Goal: Transaction & Acquisition: Book appointment/travel/reservation

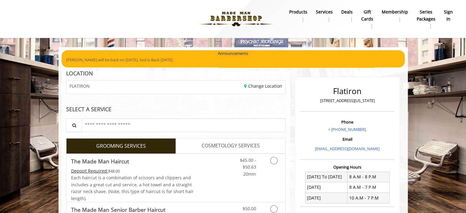
click at [449, 11] on b "sign in" at bounding box center [448, 16] width 9 height 14
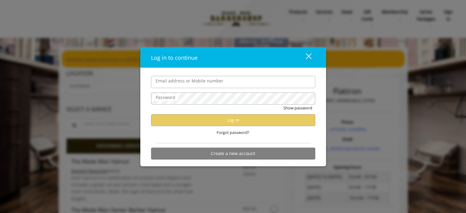
type input "**********"
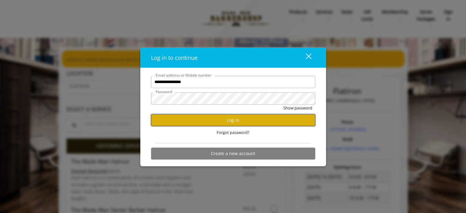
click at [245, 123] on button "Log in" at bounding box center [233, 120] width 164 height 12
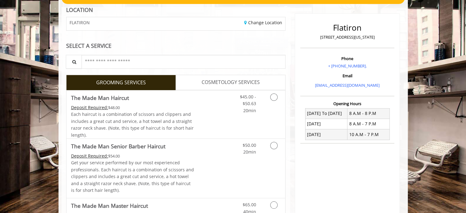
scroll to position [31, 0]
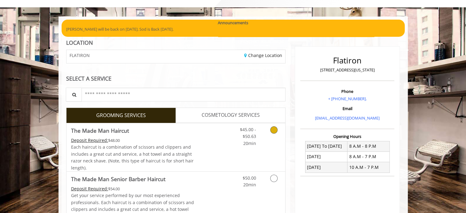
click at [148, 147] on span "Each haircut is a combination of scissors and clippers and includes a great cut…" at bounding box center [132, 157] width 123 height 26
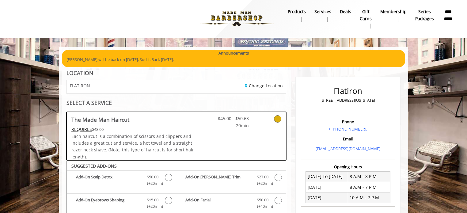
scroll to position [0, 0]
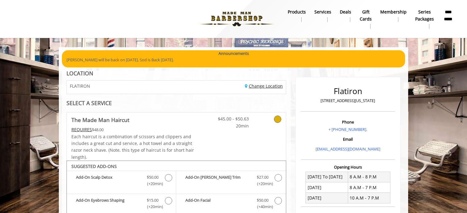
click at [259, 85] on link "Change Location" at bounding box center [264, 86] width 38 height 6
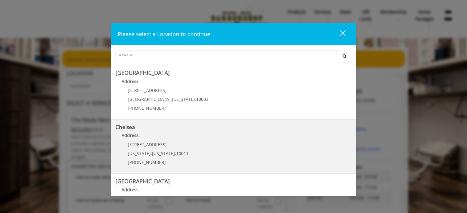
click at [144, 132] on p "Address:" at bounding box center [233, 137] width 236 height 10
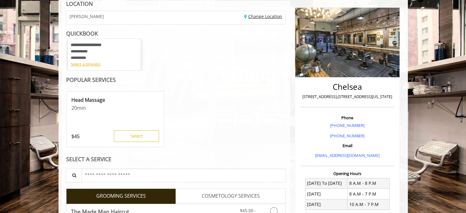
scroll to position [92, 0]
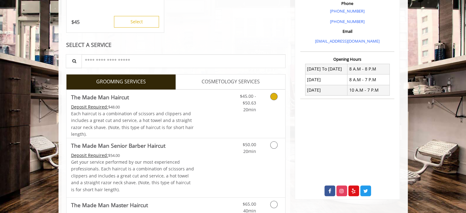
click at [209, 109] on link "Discounted Price" at bounding box center [212, 114] width 36 height 48
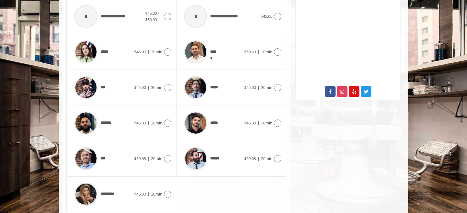
scroll to position [252, 0]
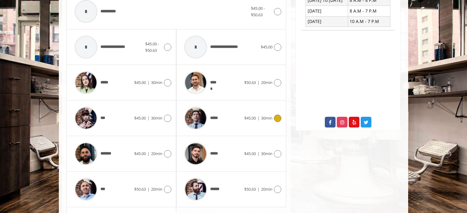
click at [275, 119] on icon at bounding box center [277, 118] width 7 height 7
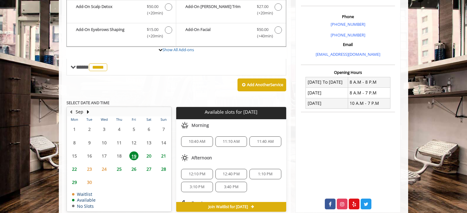
scroll to position [161, 0]
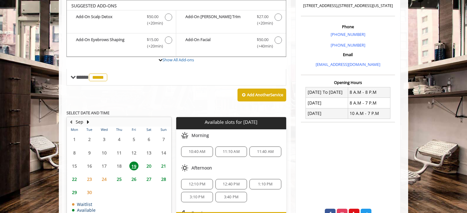
click at [229, 182] on span "12:40 PM" at bounding box center [231, 184] width 17 height 5
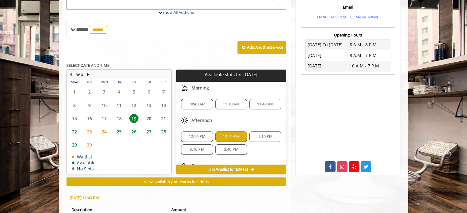
scroll to position [214, 0]
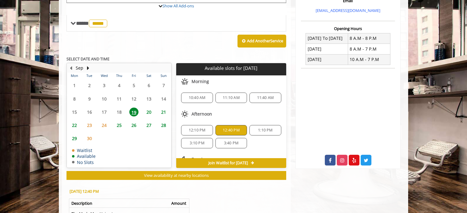
click at [134, 111] on span "19" at bounding box center [133, 112] width 9 height 9
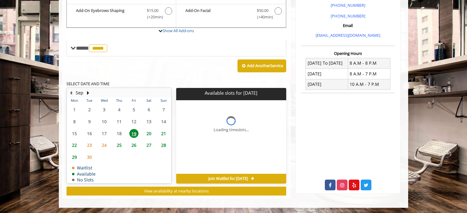
scroll to position [199, 0]
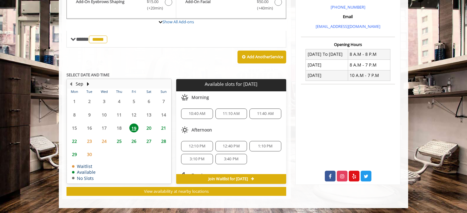
click at [233, 144] on span "12:40 PM" at bounding box center [231, 146] width 17 height 5
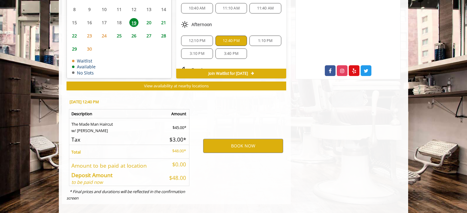
scroll to position [309, 0]
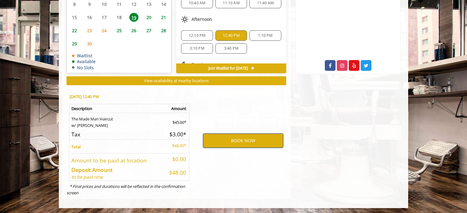
click at [233, 140] on button "BOOK NOW" at bounding box center [243, 141] width 80 height 14
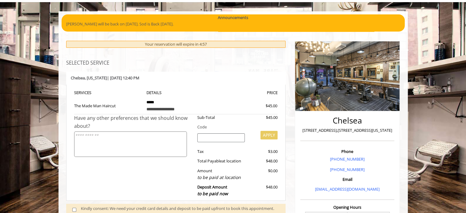
scroll to position [61, 0]
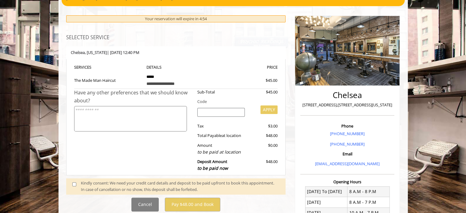
click at [75, 181] on span at bounding box center [77, 186] width 18 height 13
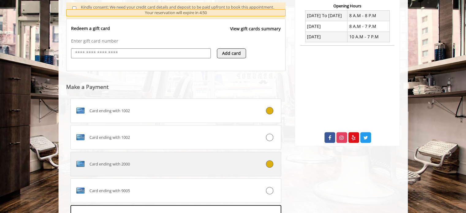
click at [275, 166] on div at bounding box center [263, 163] width 35 height 7
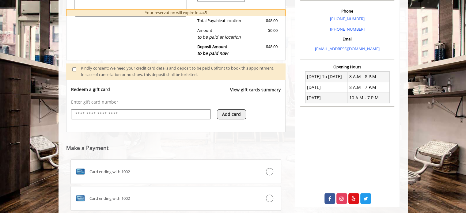
scroll to position [86, 0]
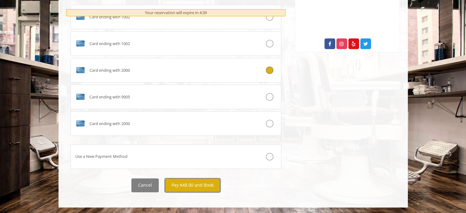
click at [204, 186] on button "Pay $48.00 and Book" at bounding box center [192, 185] width 55 height 14
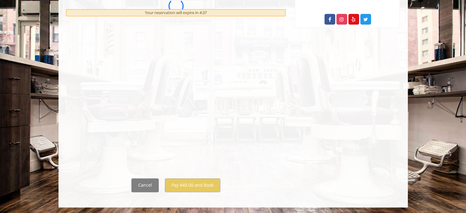
scroll to position [0, 0]
